Goal: Task Accomplishment & Management: Use online tool/utility

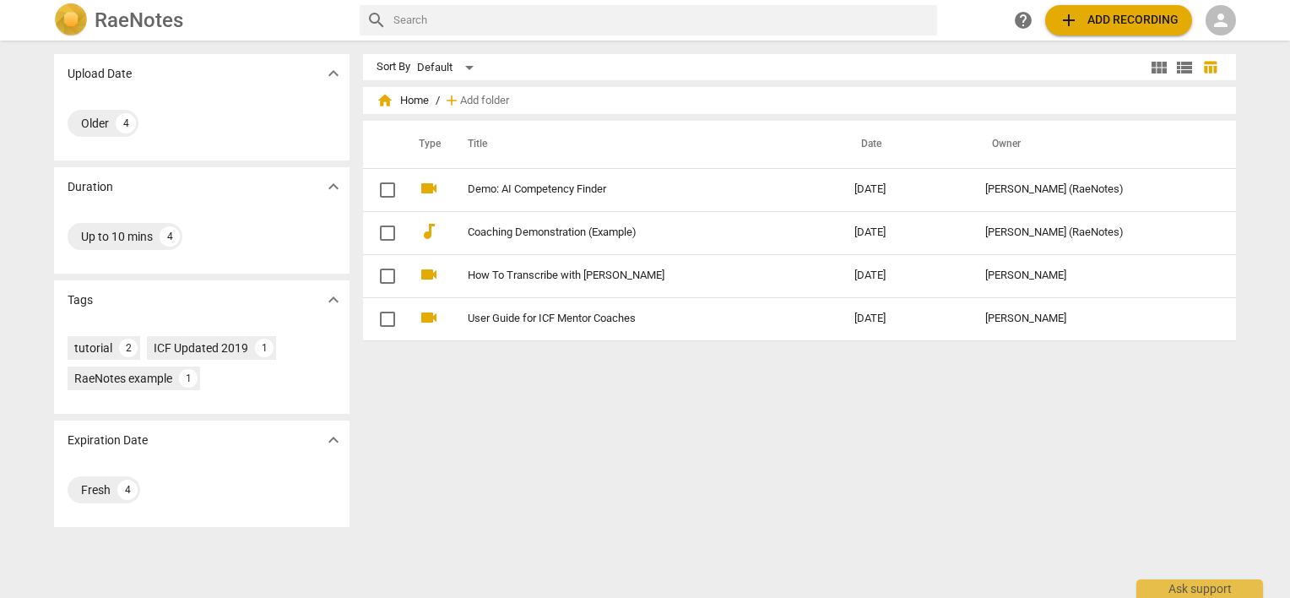
click at [1208, 14] on div "person" at bounding box center [1221, 20] width 30 height 30
click at [1233, 34] on li "Login" at bounding box center [1236, 40] width 61 height 41
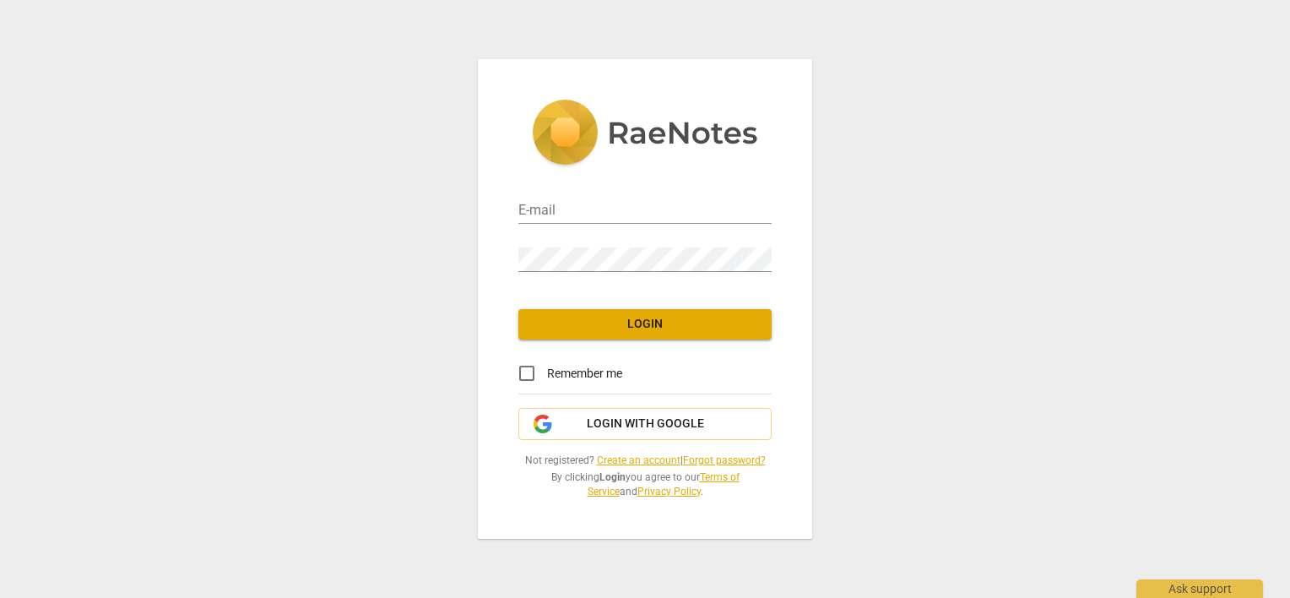
type input "[PERSON_NAME][EMAIL_ADDRESS][DOMAIN_NAME]"
click at [523, 372] on input "Remember me" at bounding box center [527, 373] width 41 height 41
checkbox input "true"
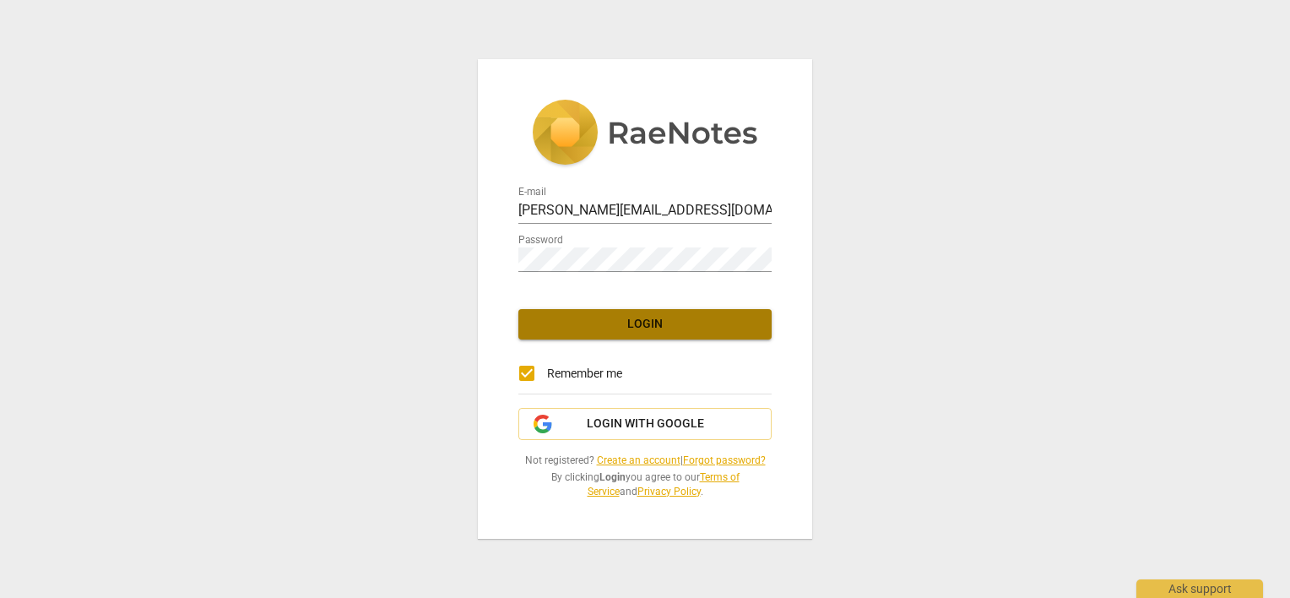
click at [540, 328] on span "Login" at bounding box center [645, 324] width 226 height 17
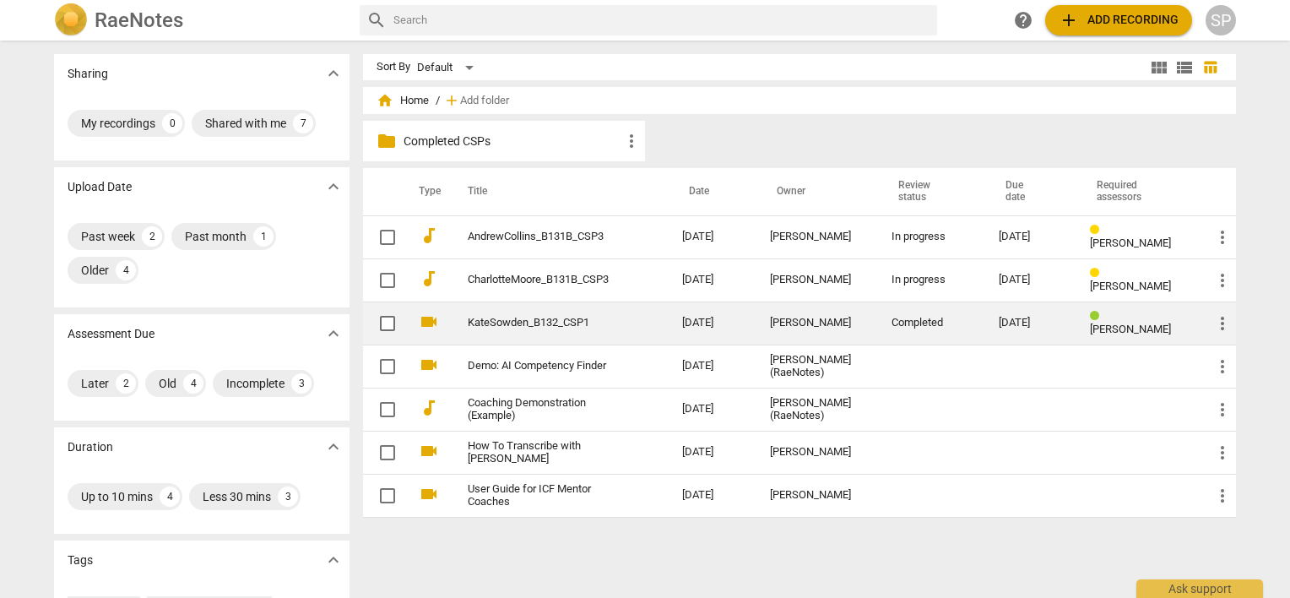
click at [497, 322] on link "KateSowden_B132_CSP1" at bounding box center [545, 323] width 154 height 13
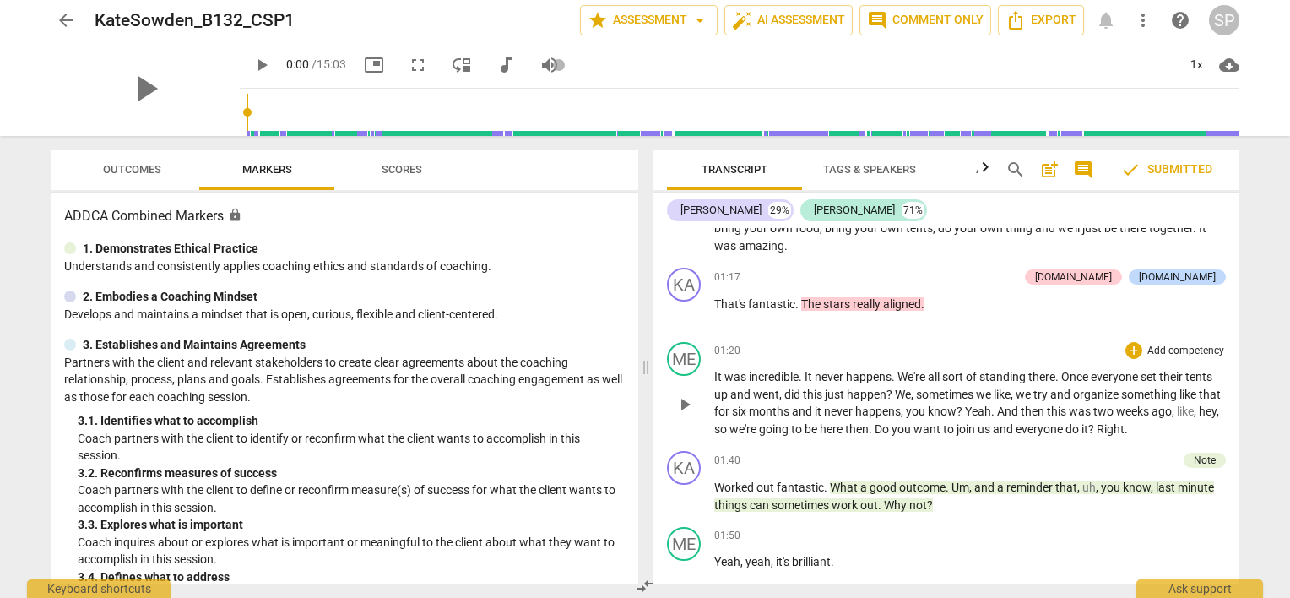
scroll to position [1689, 0]
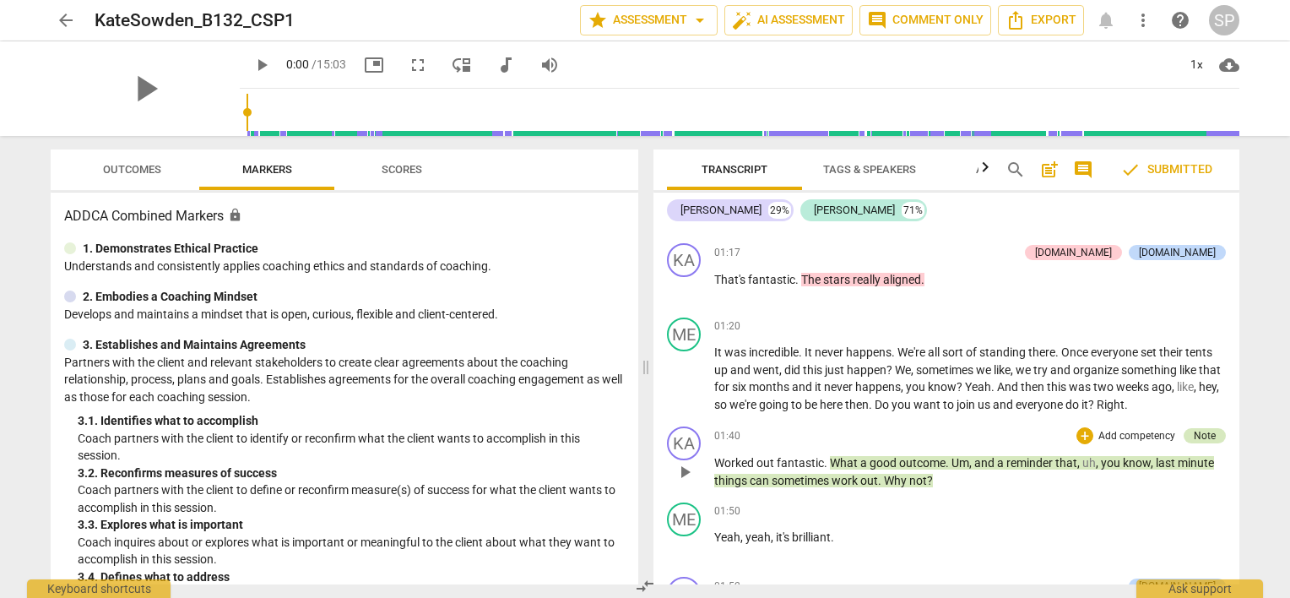
click at [1208, 428] on div "Note" at bounding box center [1205, 435] width 22 height 15
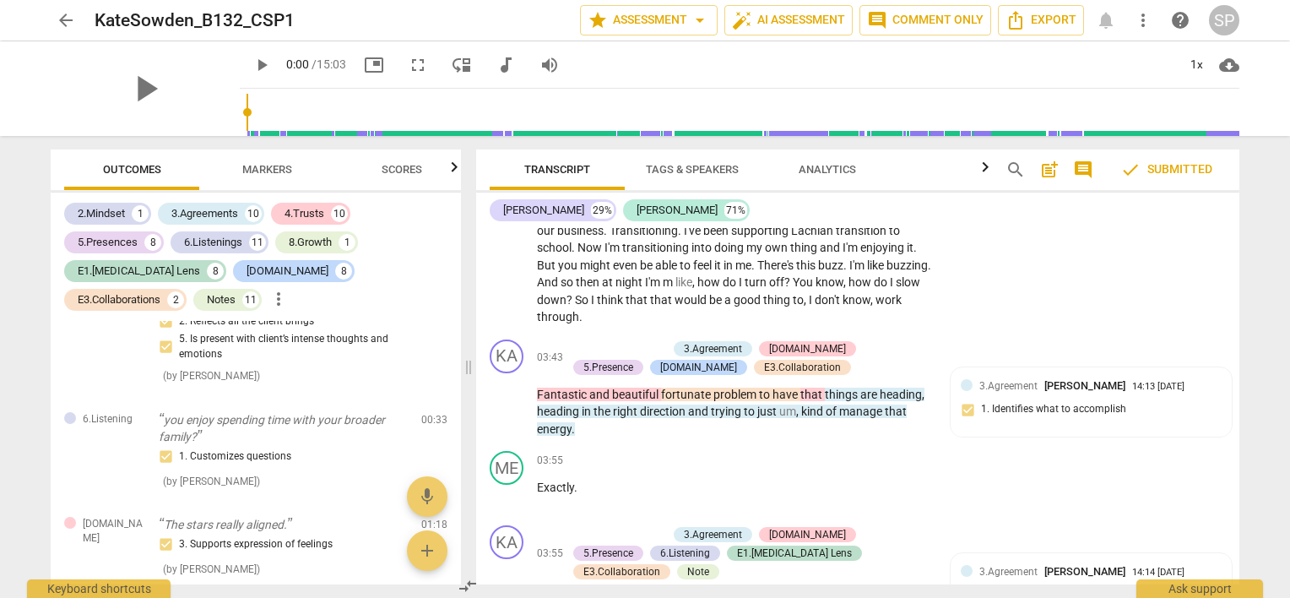
scroll to position [2438, 0]
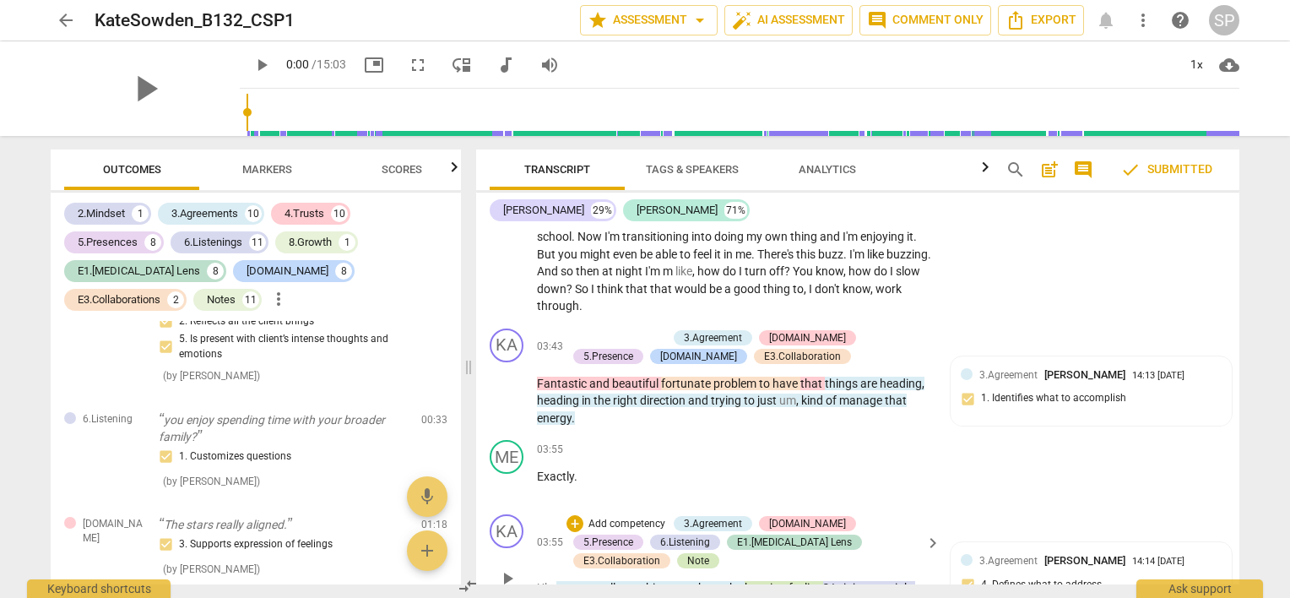
click at [709, 553] on div "Note" at bounding box center [698, 560] width 22 height 15
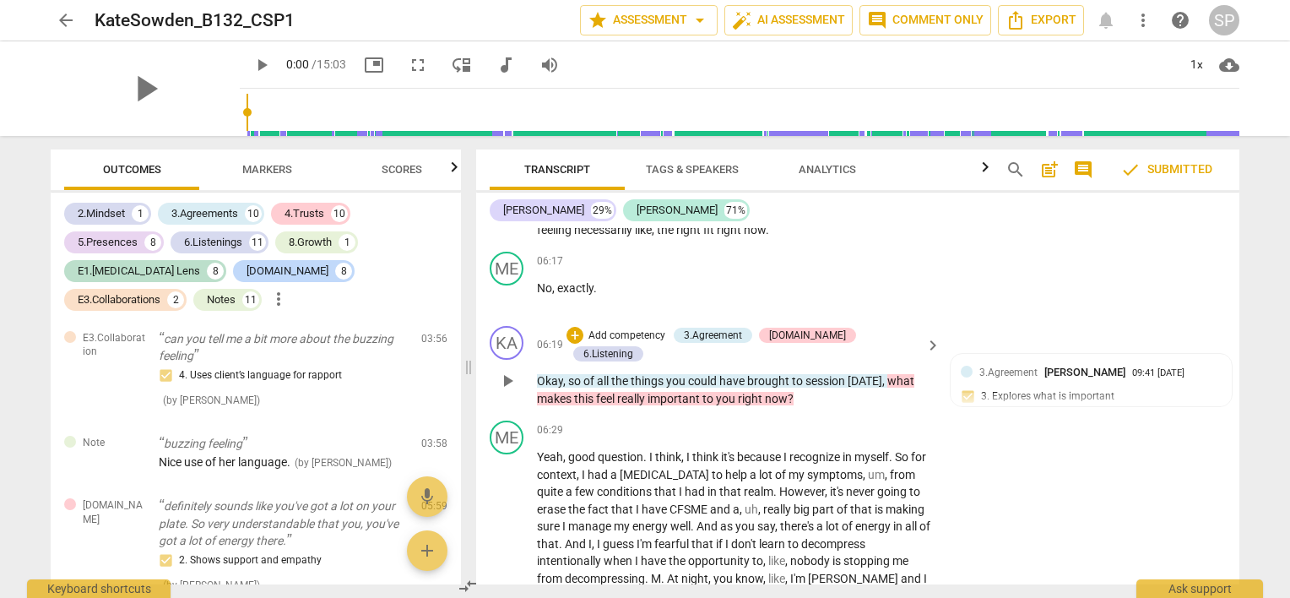
scroll to position [3620, 0]
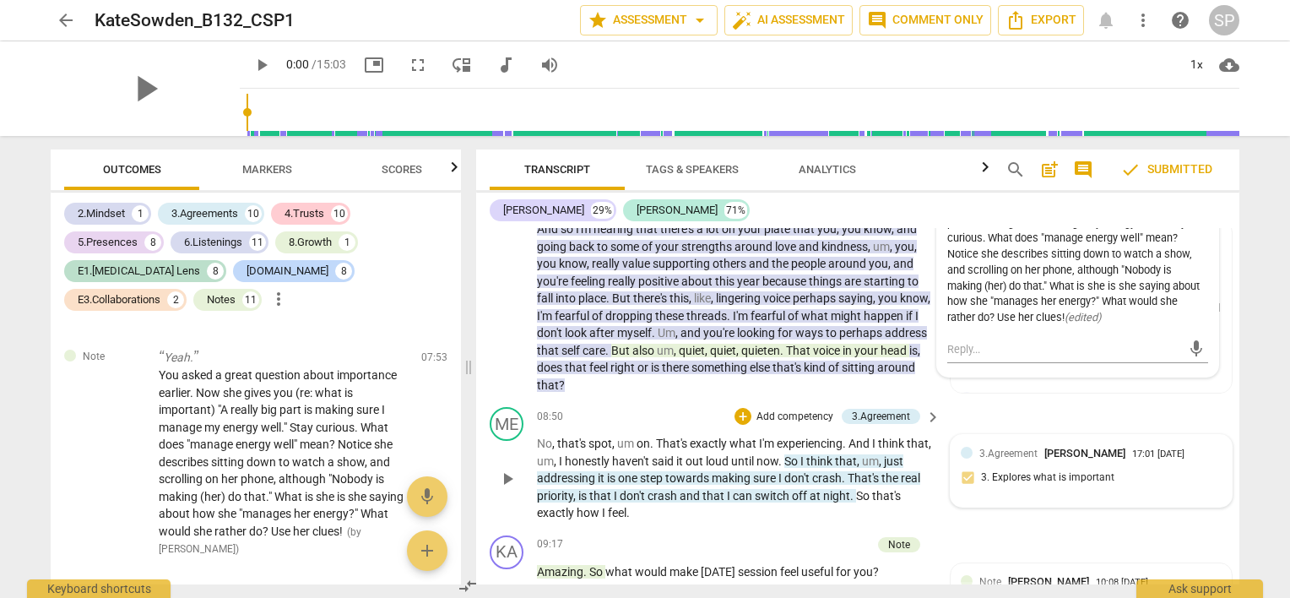
scroll to position [4226, 0]
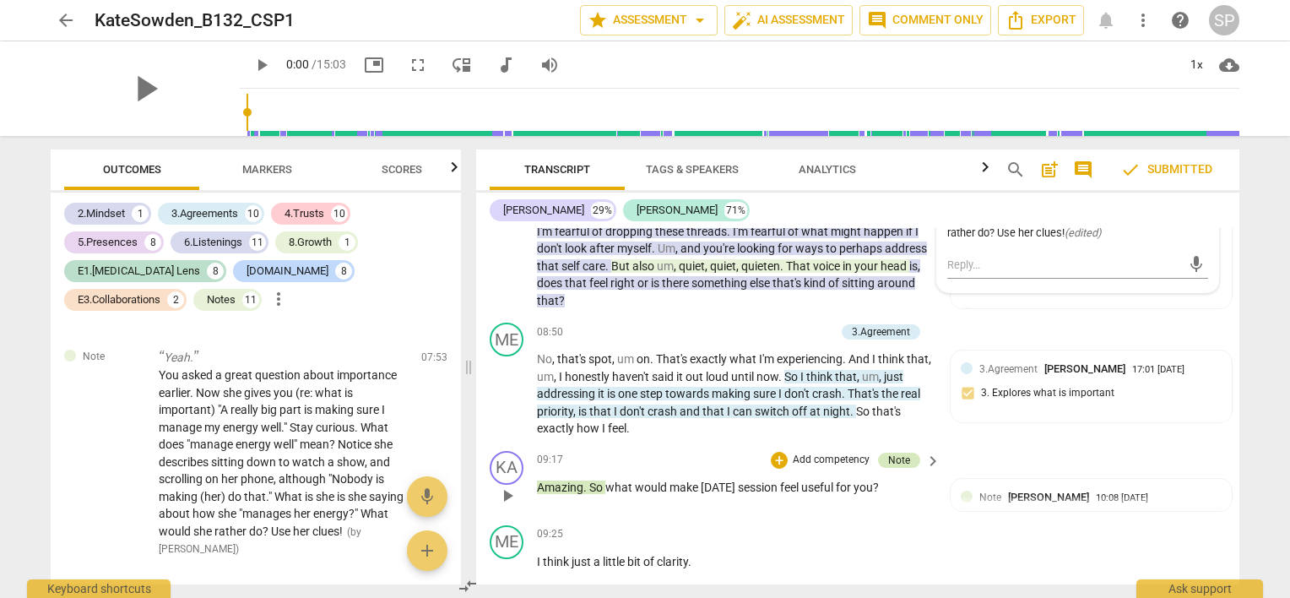
click at [888, 453] on div "Note" at bounding box center [899, 460] width 22 height 15
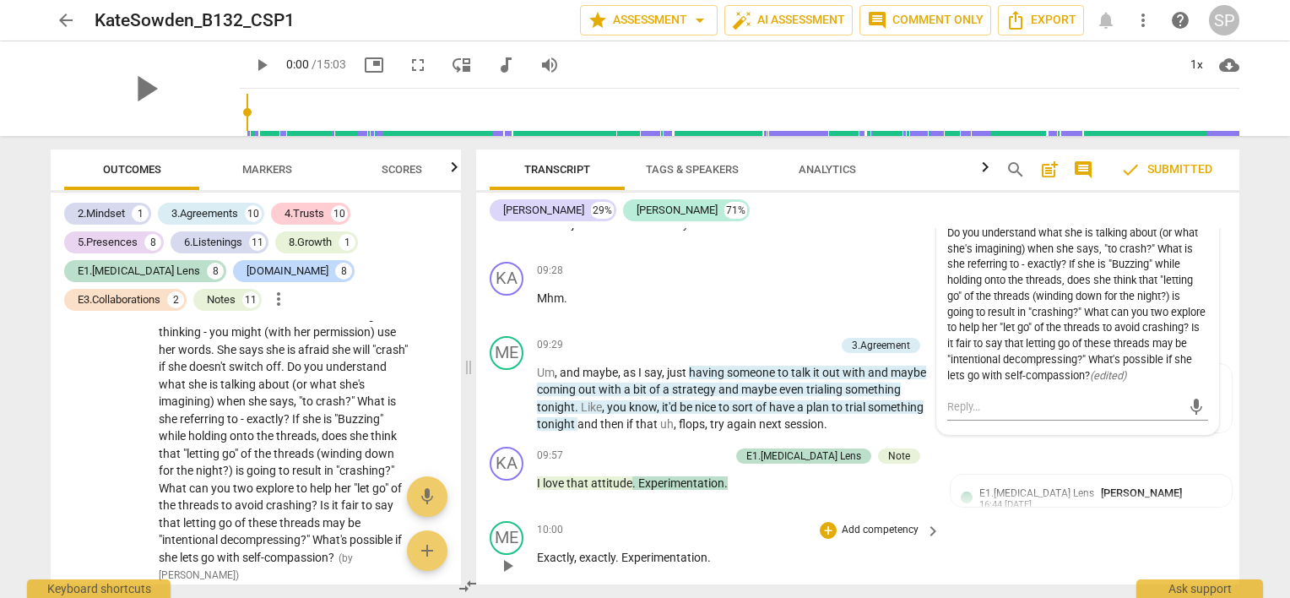
scroll to position [4648, 0]
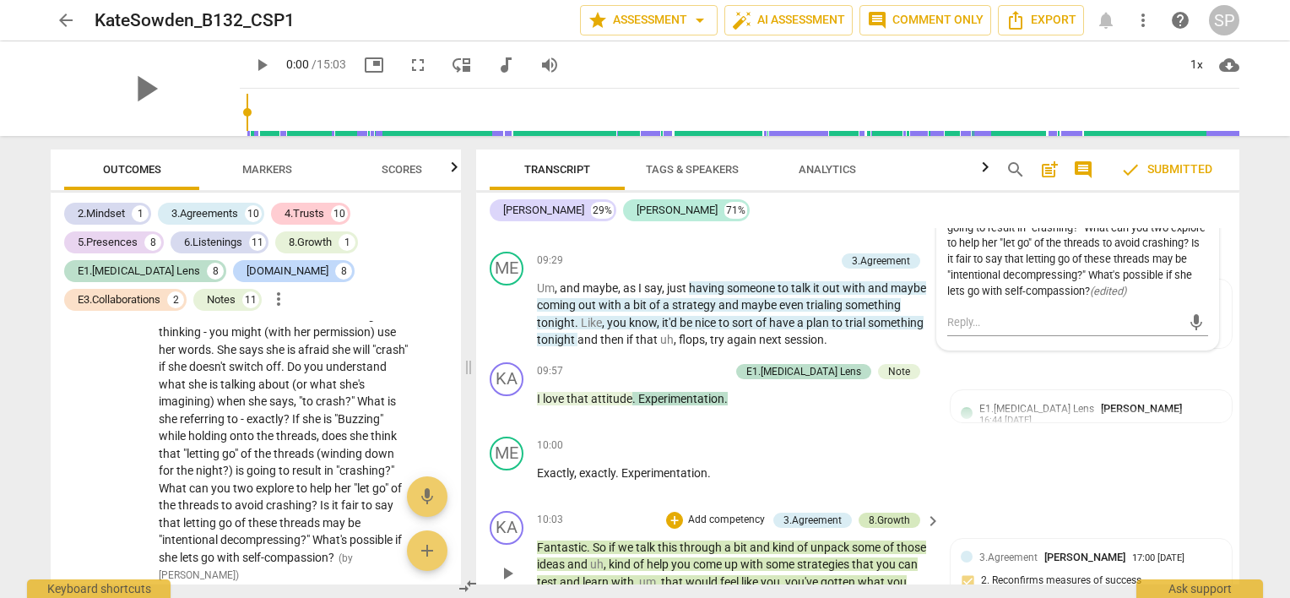
click at [904, 513] on div "8.Growth" at bounding box center [889, 520] width 41 height 15
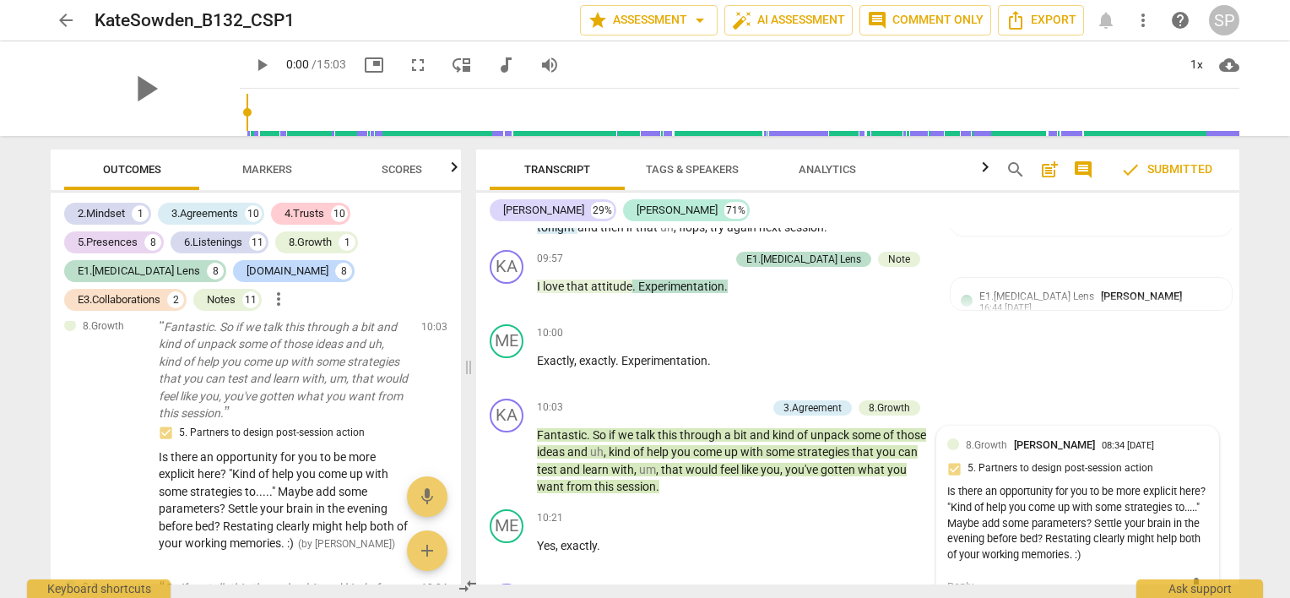
scroll to position [4563, 0]
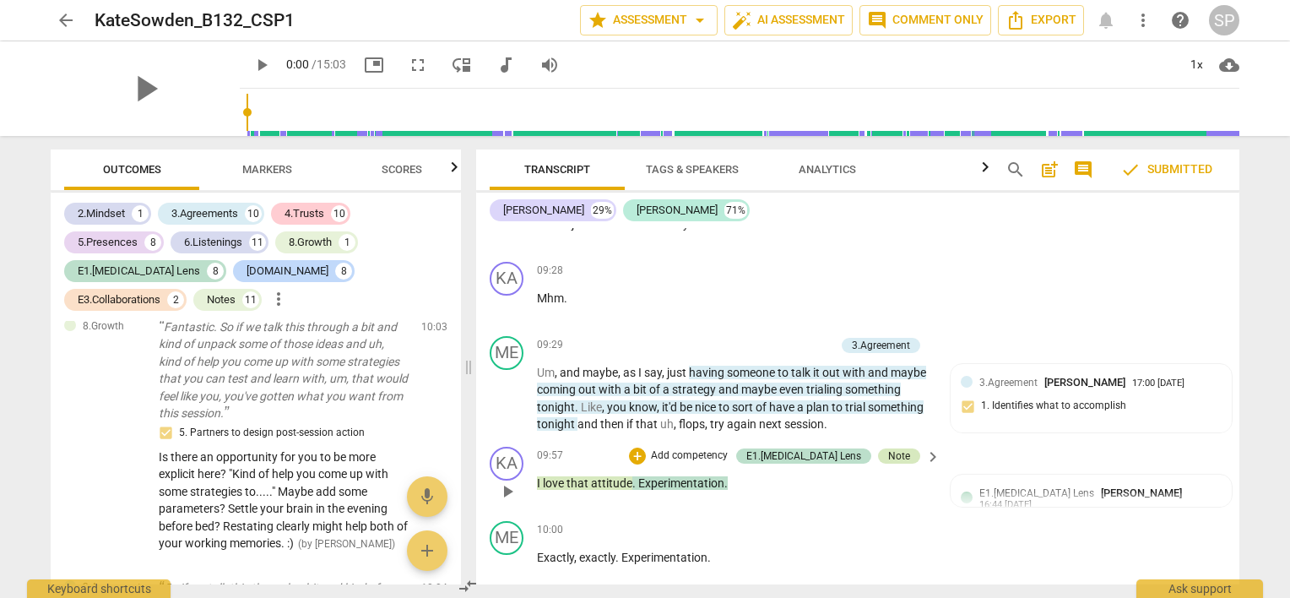
click at [890, 448] on div "Note" at bounding box center [899, 455] width 22 height 15
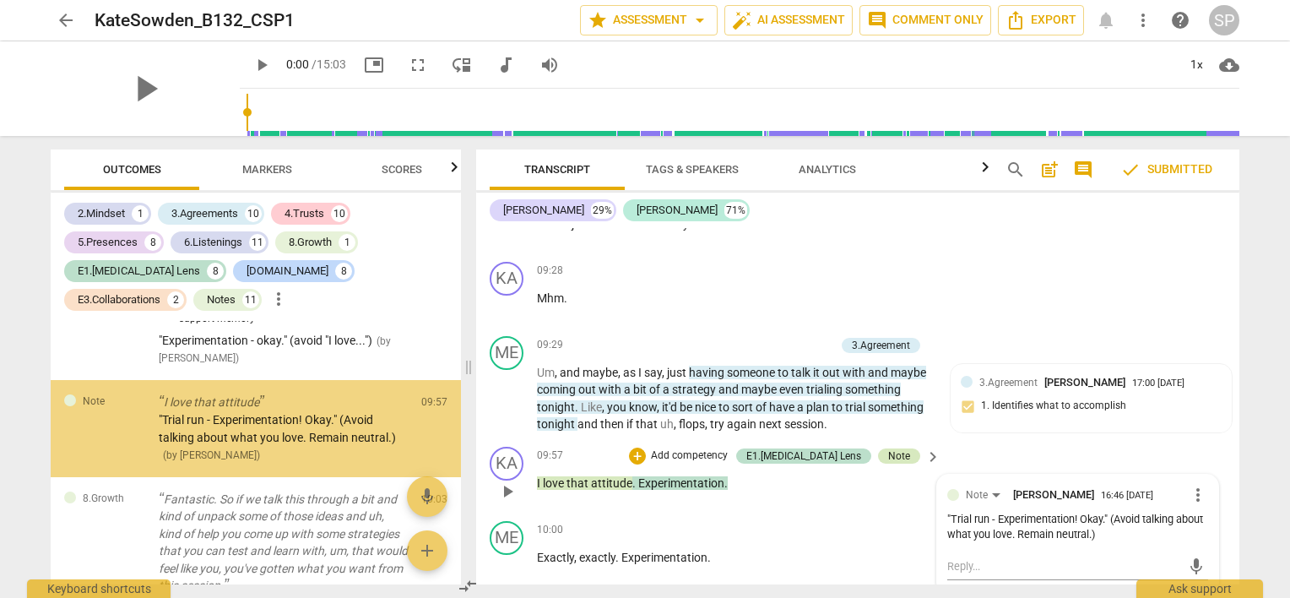
scroll to position [6678, 0]
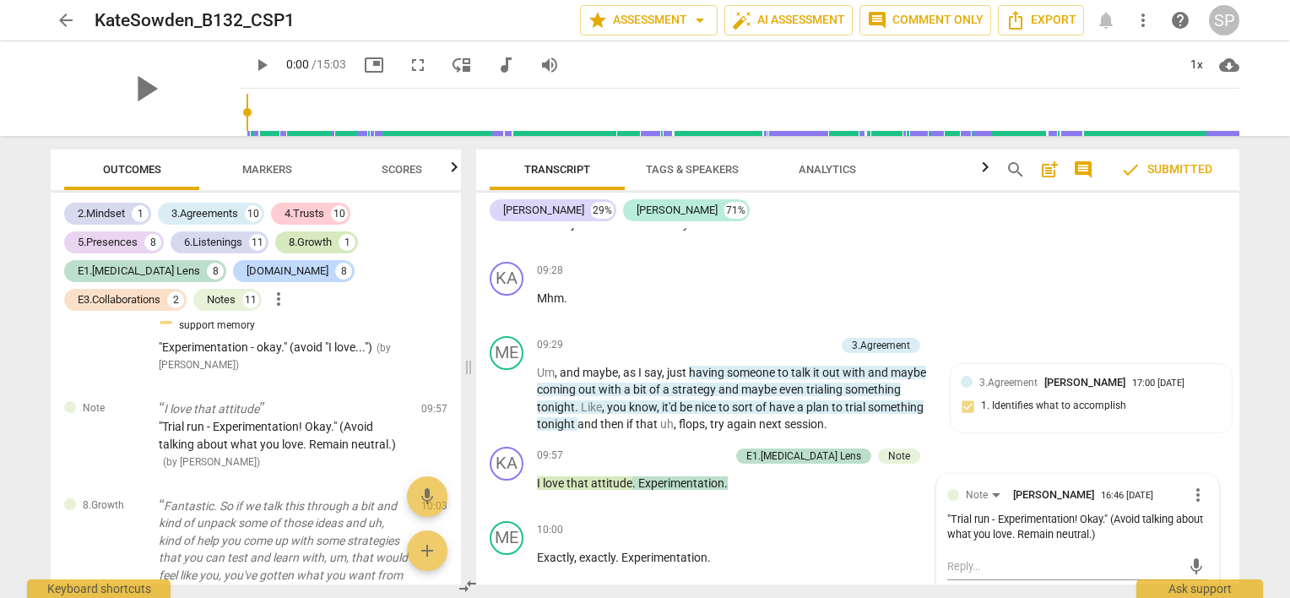
click at [311, 245] on div "8.Growth" at bounding box center [310, 242] width 43 height 17
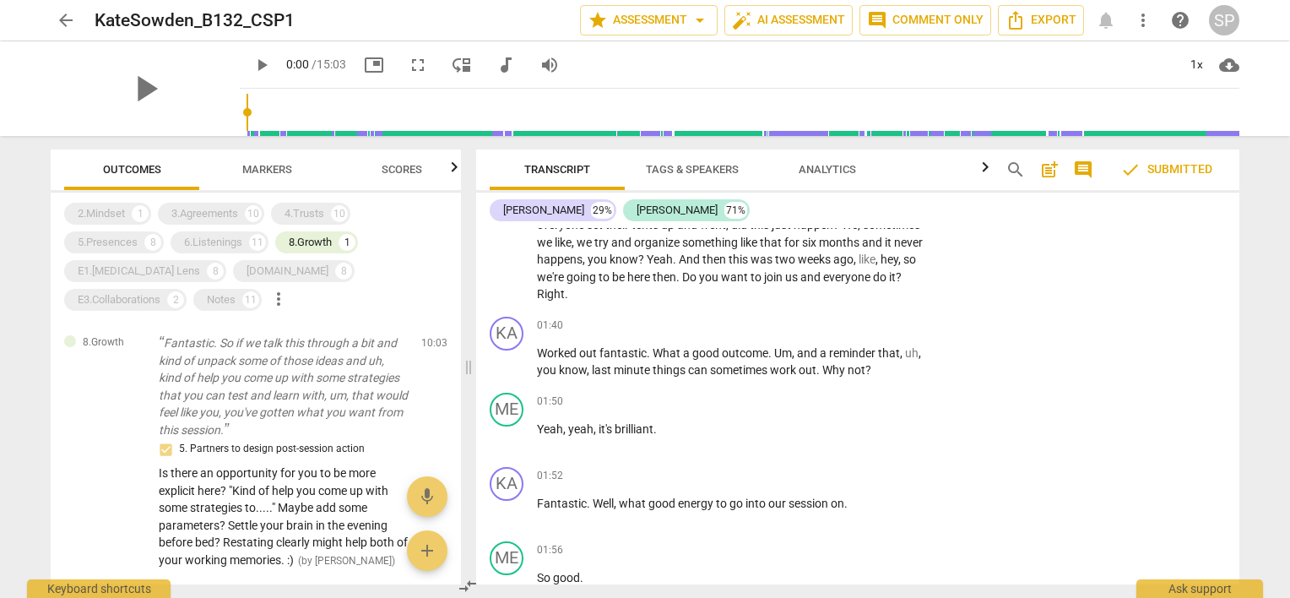
scroll to position [1192, 0]
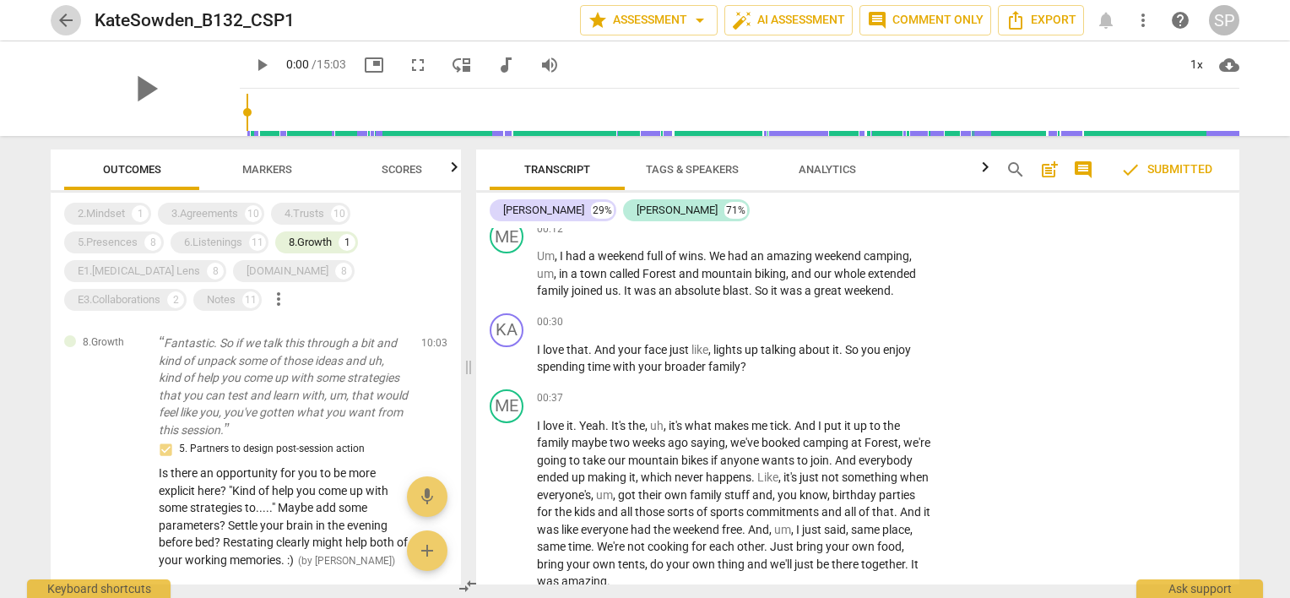
click at [68, 14] on span "arrow_back" at bounding box center [66, 20] width 20 height 20
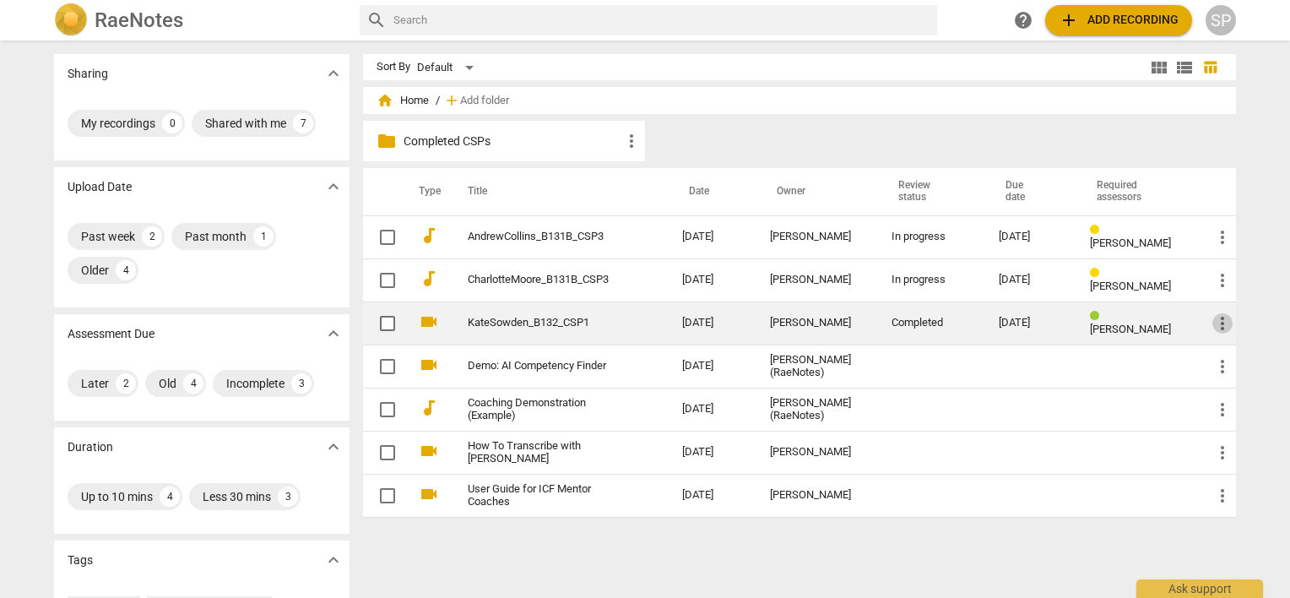
click at [1219, 323] on span "more_vert" at bounding box center [1223, 323] width 20 height 20
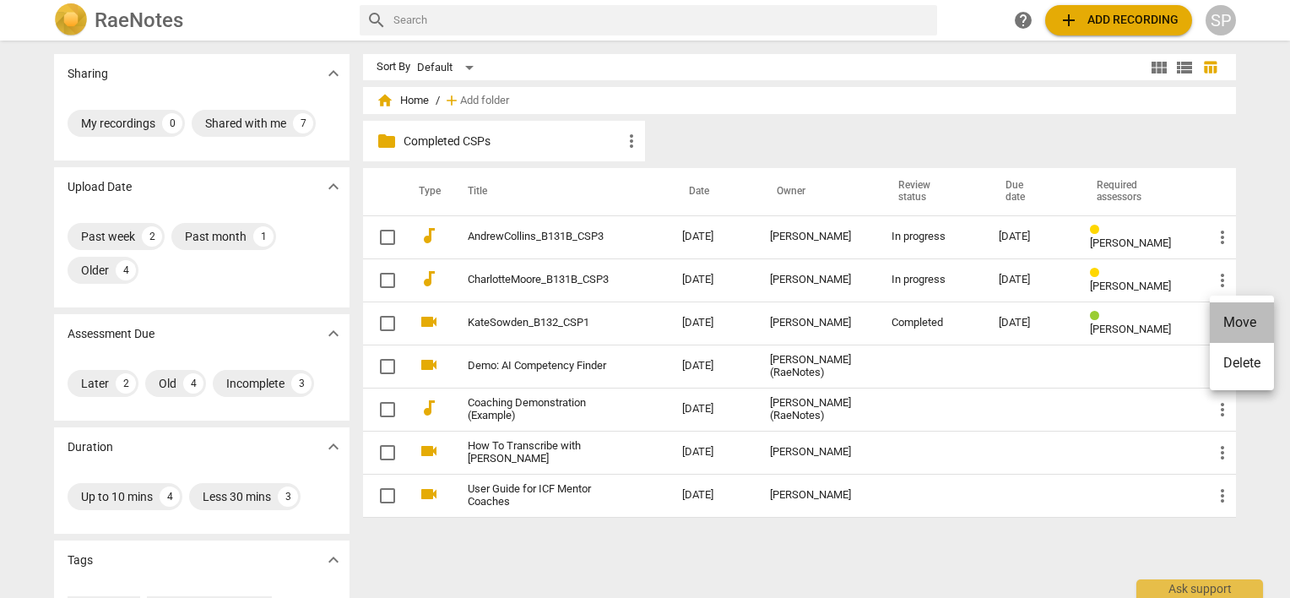
click at [1223, 322] on li "Move" at bounding box center [1242, 322] width 64 height 41
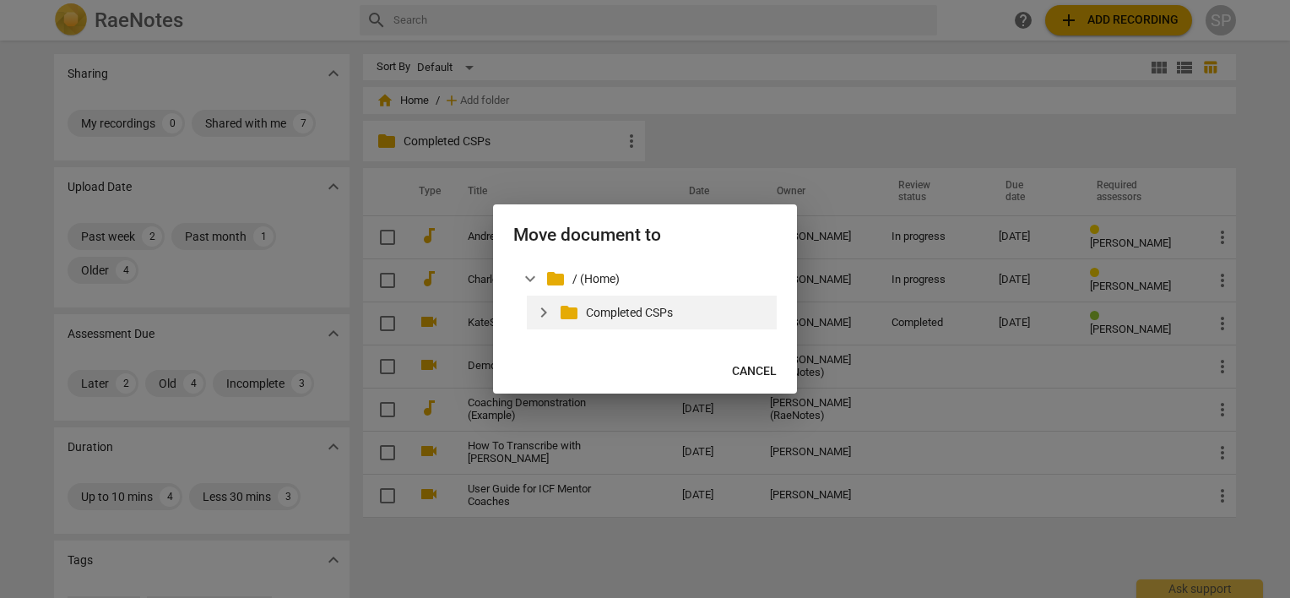
click at [653, 316] on p "Completed CSPs" at bounding box center [678, 313] width 184 height 18
